Goal: Use online tool/utility

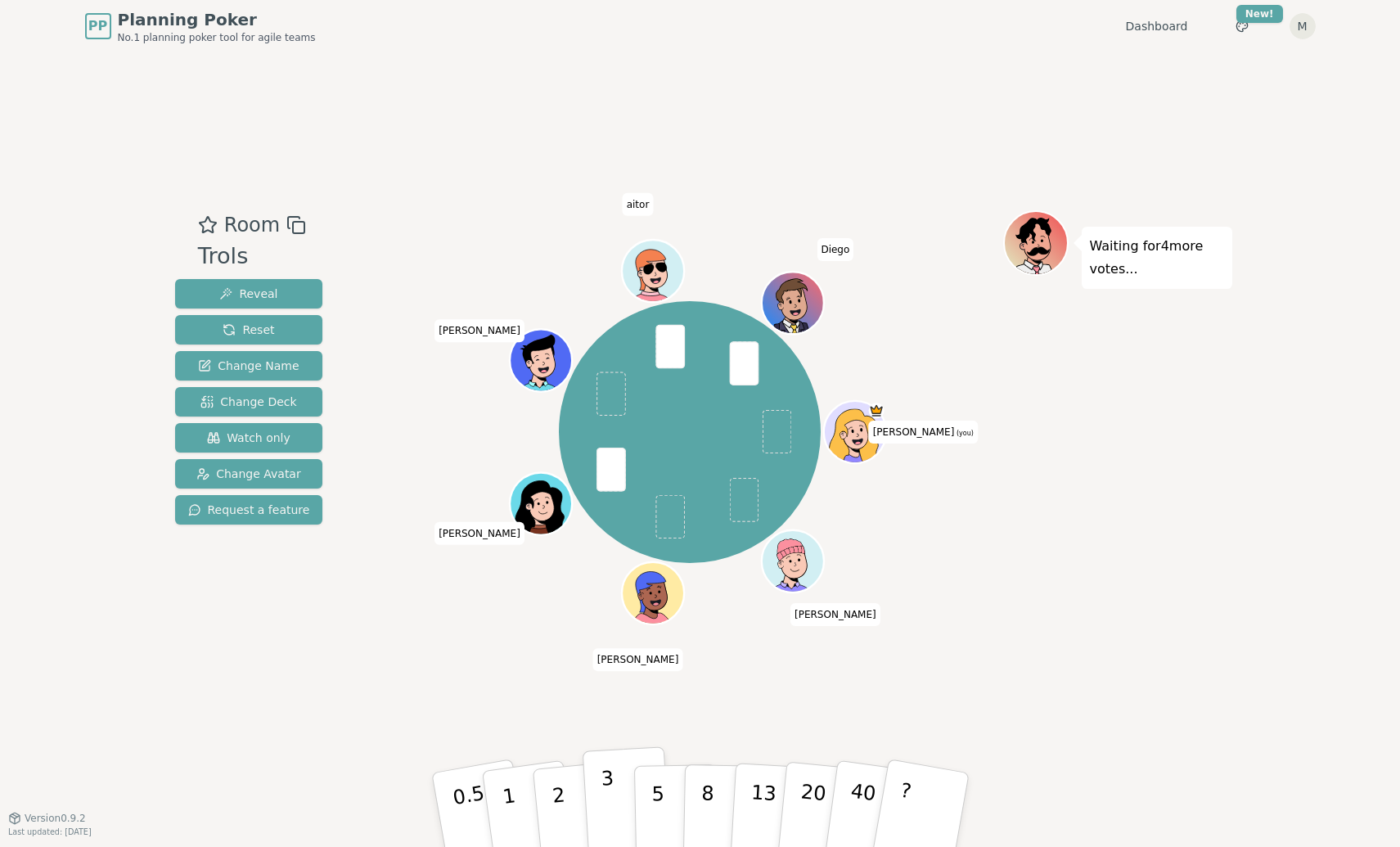
click at [610, 796] on p "3" at bounding box center [608, 811] width 18 height 89
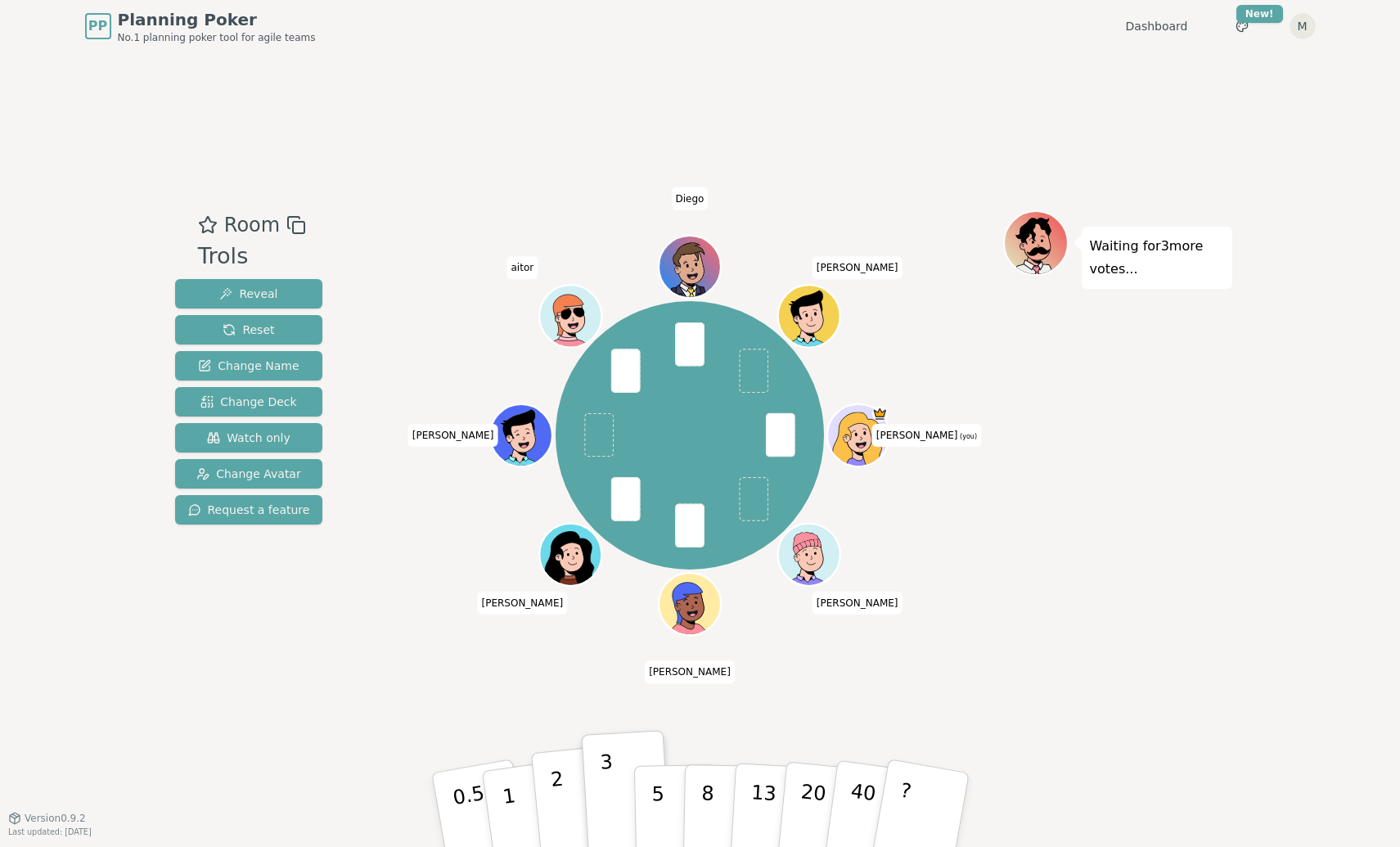
click at [561, 805] on p "2" at bounding box center [559, 812] width 21 height 89
click at [644, 812] on button "5" at bounding box center [675, 811] width 84 height 125
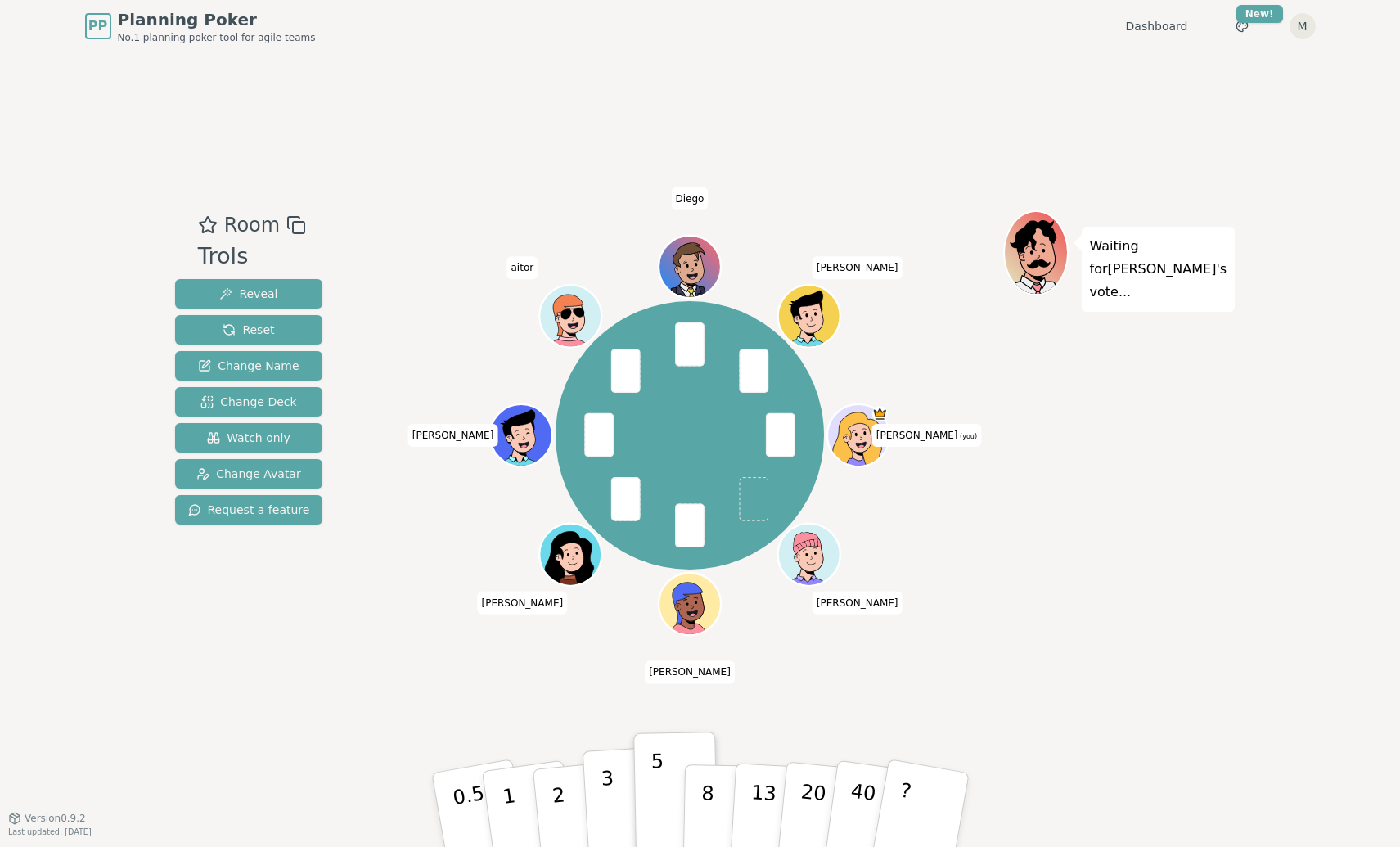
click at [609, 795] on p "3" at bounding box center [608, 811] width 18 height 89
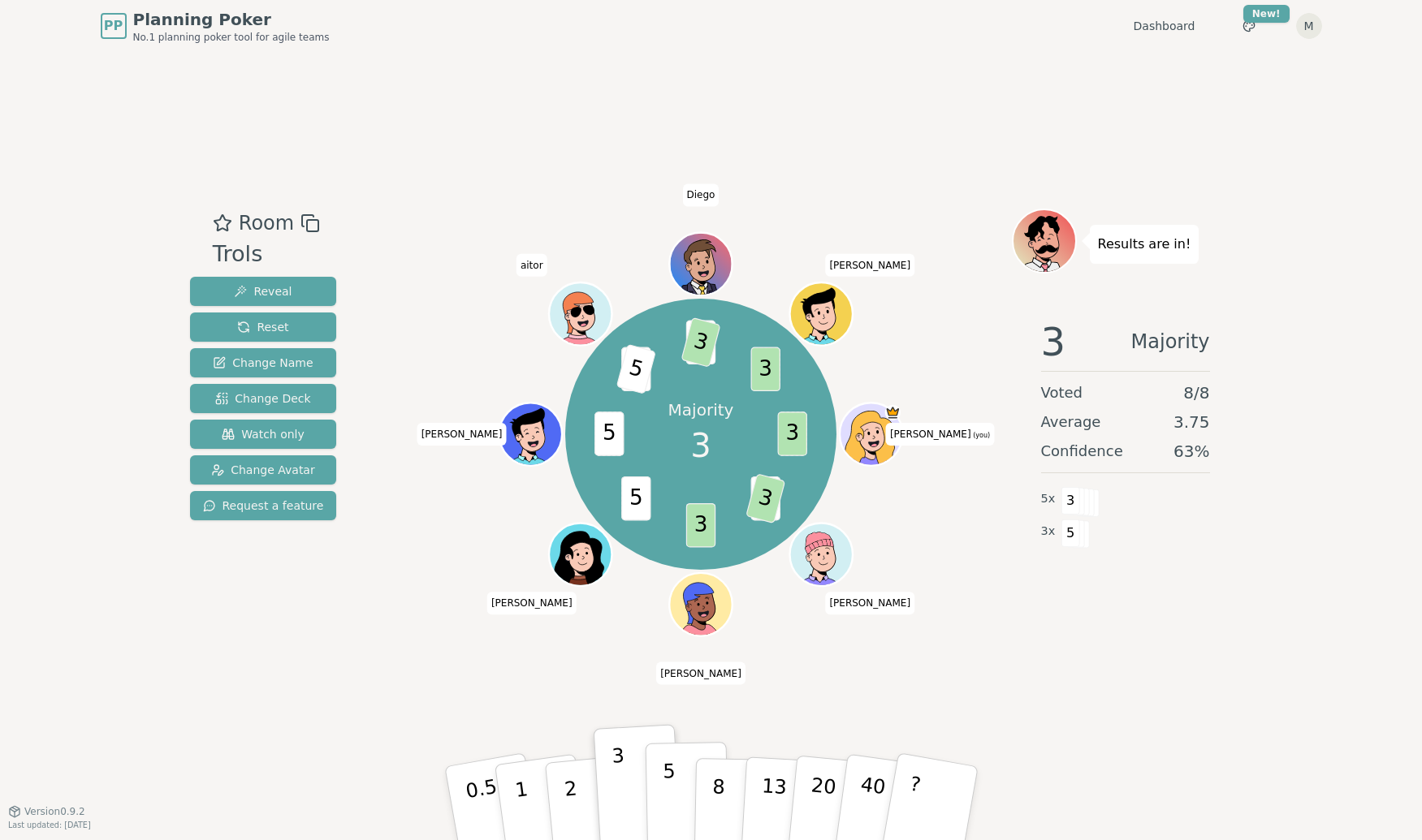
click at [665, 793] on p "5" at bounding box center [669, 804] width 13 height 87
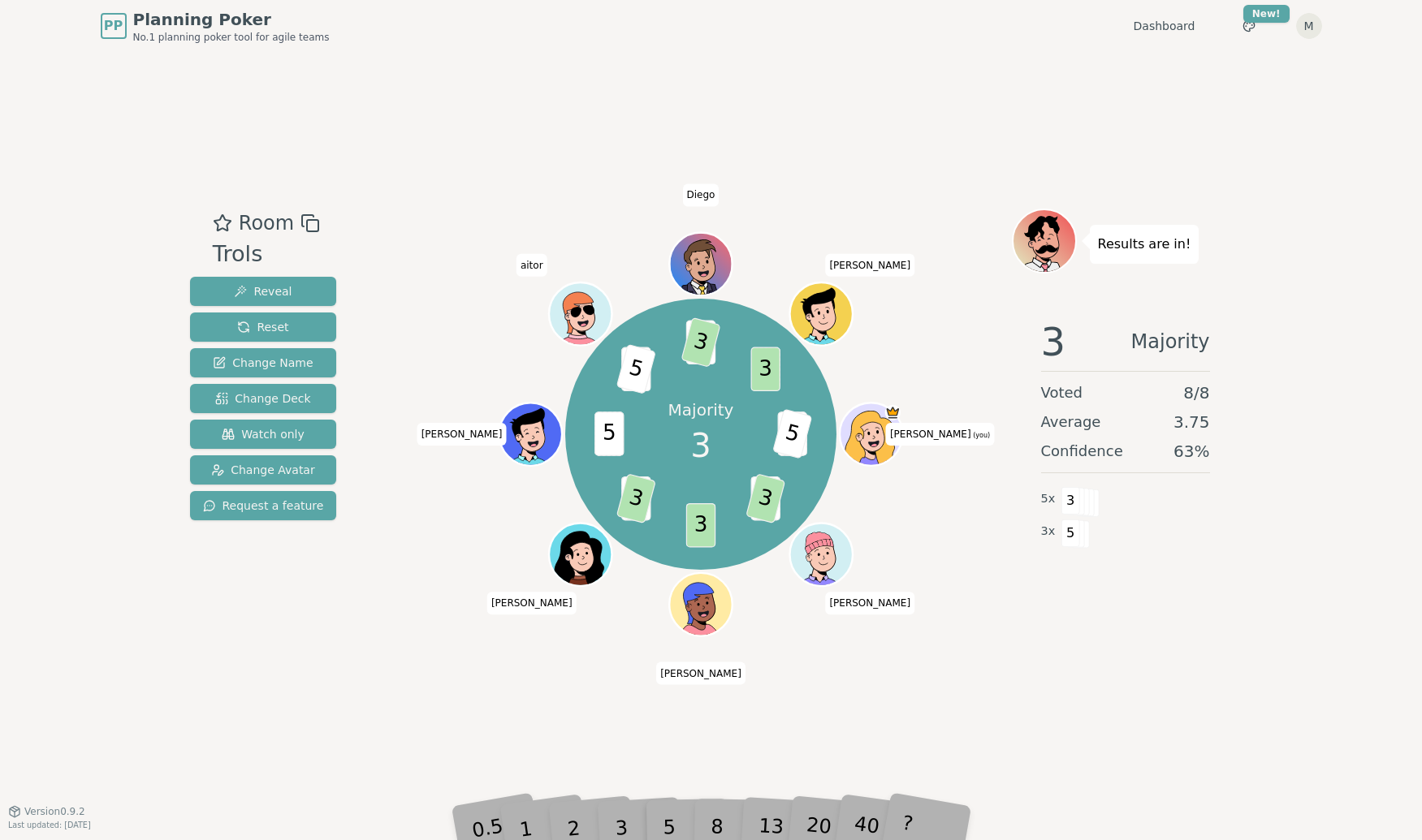
click at [215, 639] on div "Room Trols Reveal Reset Change Name Change Deck Watch only Change Avatar Reques…" at bounding box center [263, 431] width 160 height 446
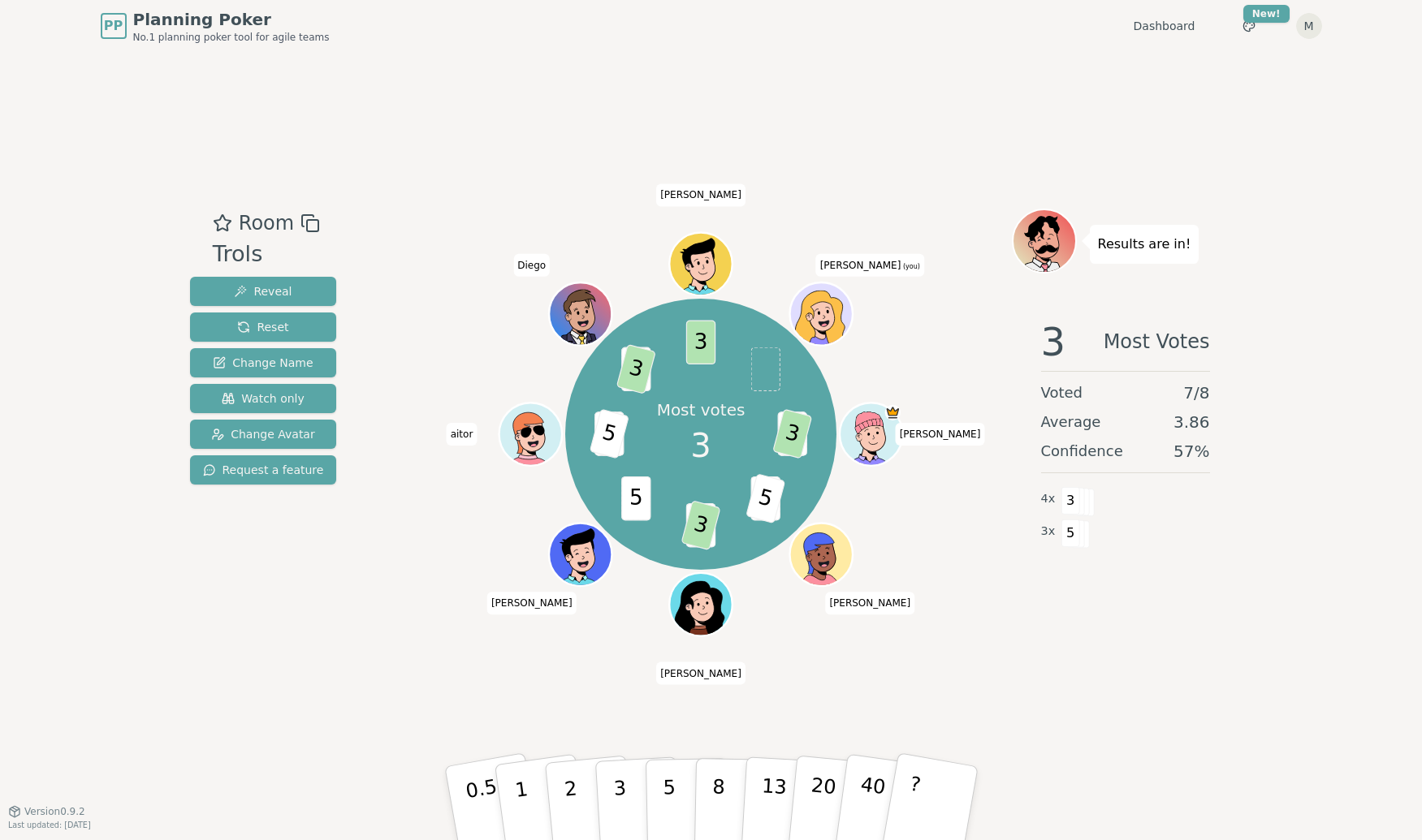
click at [347, 569] on div "Room Trols Reveal Reset Change Name Watch only Change Avatar Request a feature …" at bounding box center [711, 431] width 1055 height 446
